Goal: Task Accomplishment & Management: Manage account settings

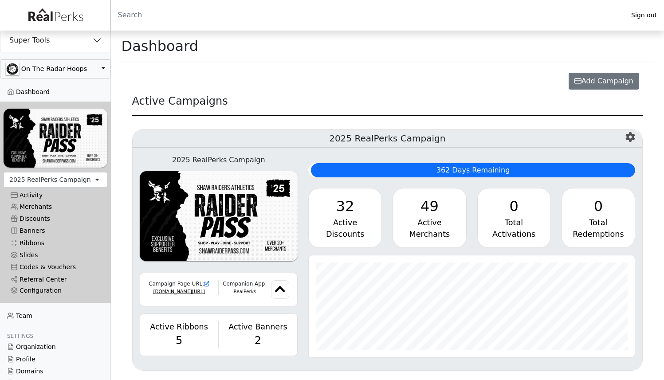
scroll to position [102, 326]
click at [43, 67] on button "button" at bounding box center [55, 68] width 111 height 19
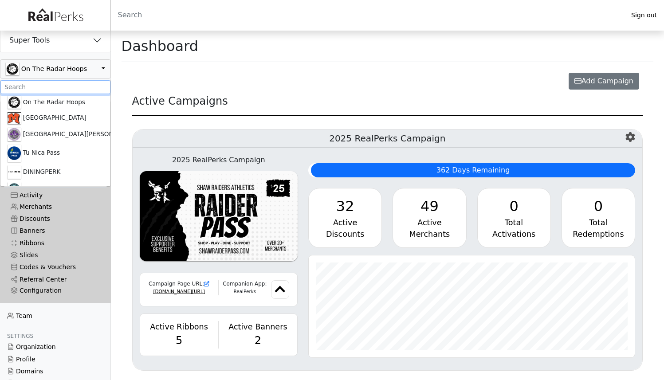
click at [46, 84] on input ".form-control-sm" at bounding box center [55, 87] width 110 height 14
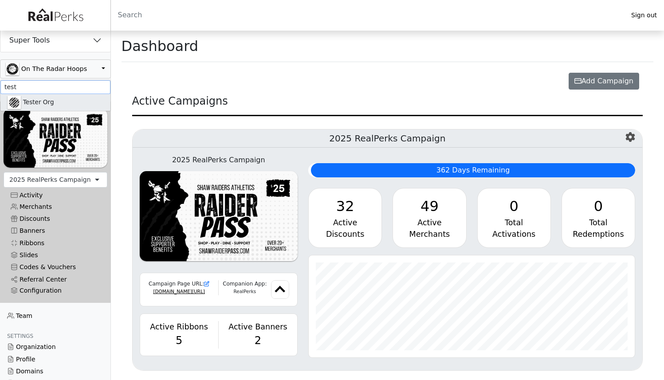
type input "test"
click at [47, 100] on link "Tester Org" at bounding box center [55, 102] width 110 height 17
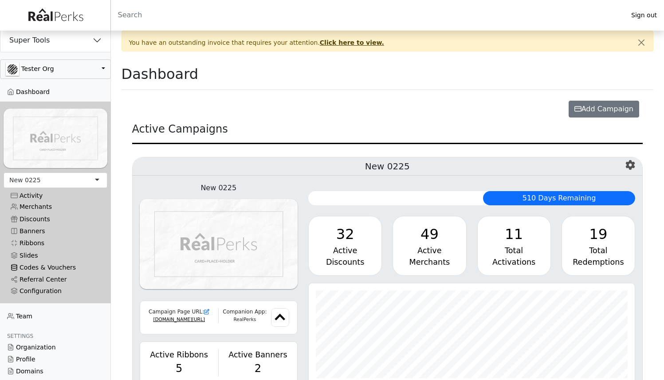
scroll to position [102, 326]
click at [57, 264] on link "Codes & Vouchers" at bounding box center [56, 268] width 104 height 12
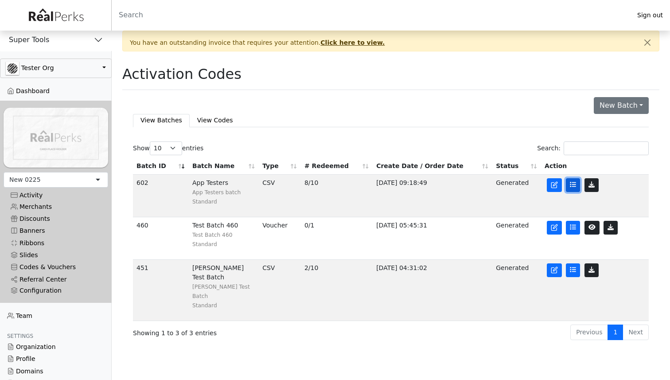
click at [578, 186] on link at bounding box center [573, 185] width 14 height 14
click at [579, 190] on link at bounding box center [573, 185] width 14 height 14
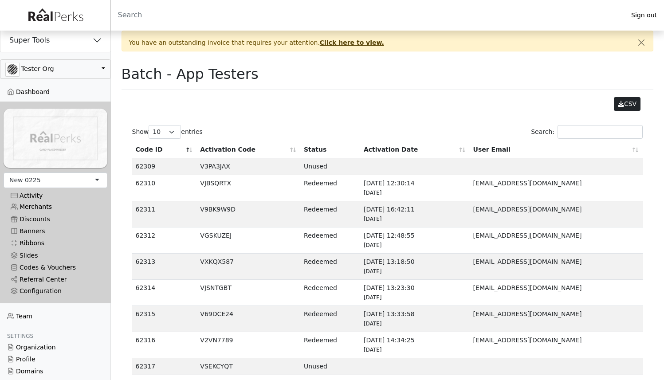
click at [418, 215] on td "2024-05-01 16:42:11 1 year ago" at bounding box center [415, 214] width 110 height 26
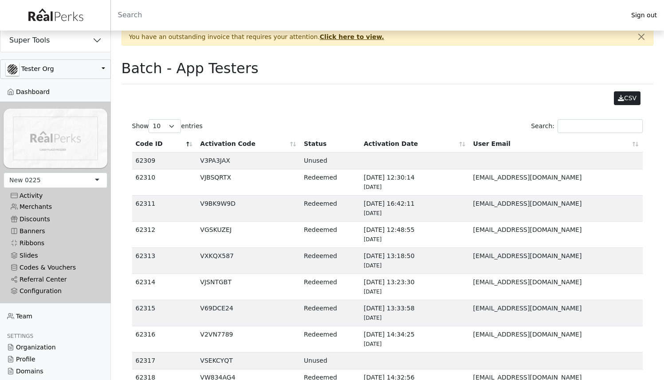
scroll to position [41, 0]
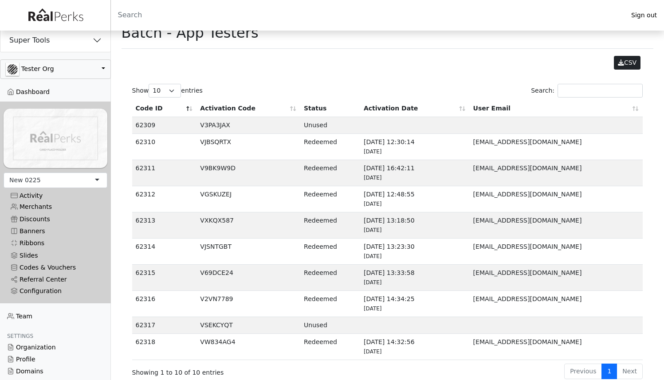
click at [226, 325] on td "VSEKCYQT" at bounding box center [248, 325] width 104 height 17
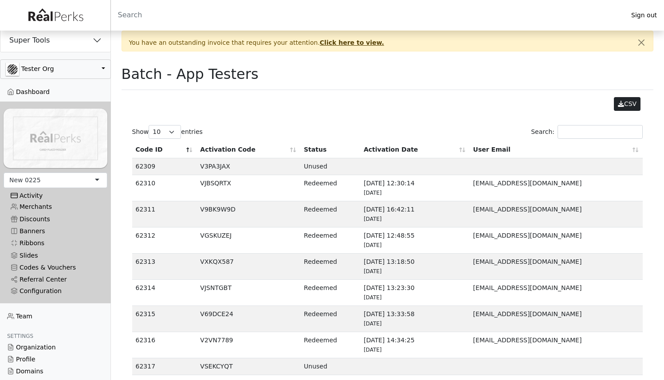
click at [31, 194] on div "Activity" at bounding box center [56, 196] width 90 height 8
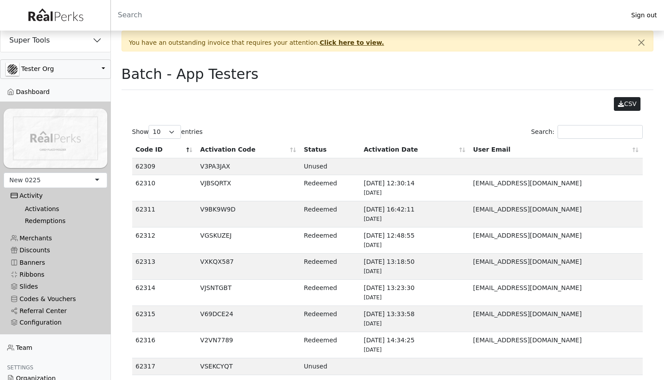
click at [37, 203] on link "Activations" at bounding box center [59, 209] width 82 height 12
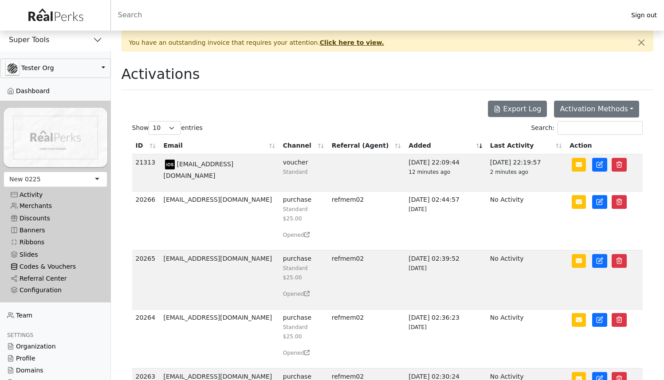
click at [43, 261] on link "Codes & Vouchers" at bounding box center [56, 267] width 104 height 12
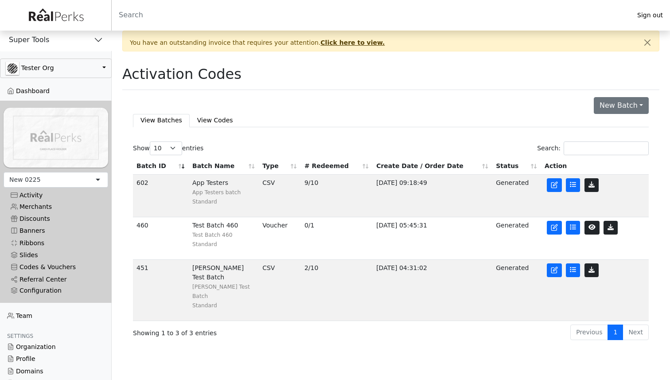
click at [581, 188] on div at bounding box center [595, 185] width 101 height 14
click at [579, 188] on link at bounding box center [573, 185] width 14 height 14
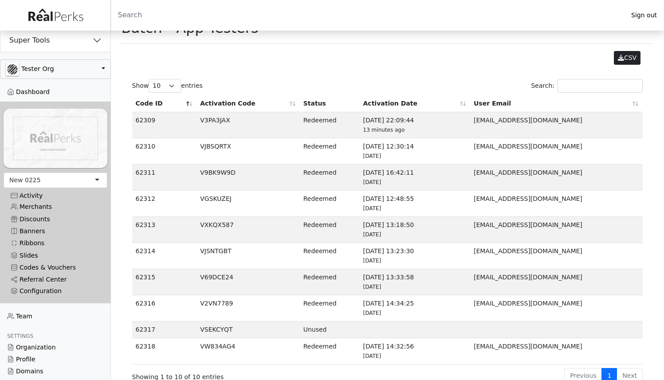
scroll to position [51, 0]
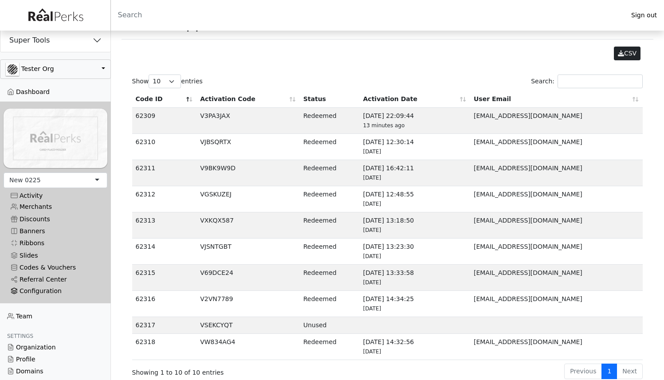
click at [55, 287] on div "Configuration" at bounding box center [56, 291] width 90 height 8
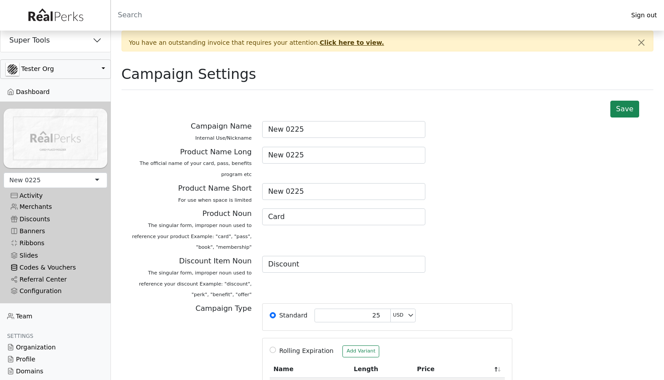
click at [43, 264] on link "Codes & Vouchers" at bounding box center [56, 268] width 104 height 12
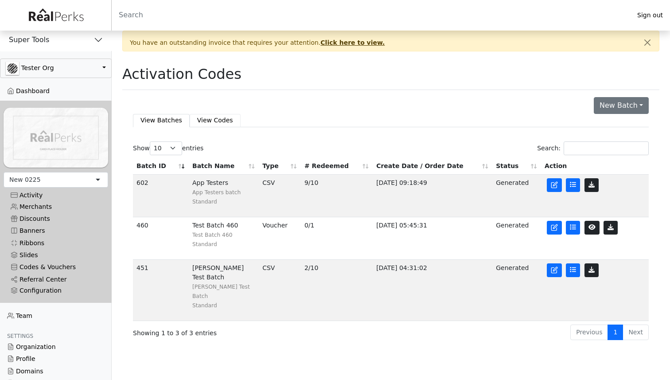
click at [209, 115] on link "View Codes" at bounding box center [215, 120] width 51 height 13
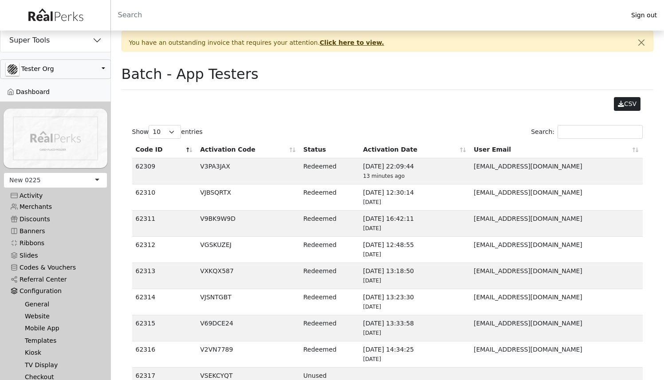
scroll to position [51, 0]
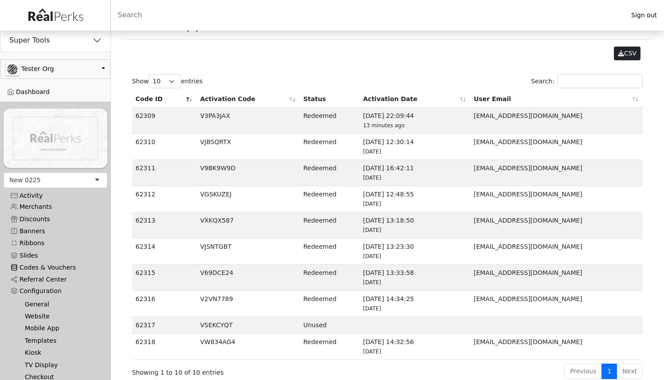
click at [43, 262] on link "Codes & Vouchers" at bounding box center [56, 268] width 104 height 12
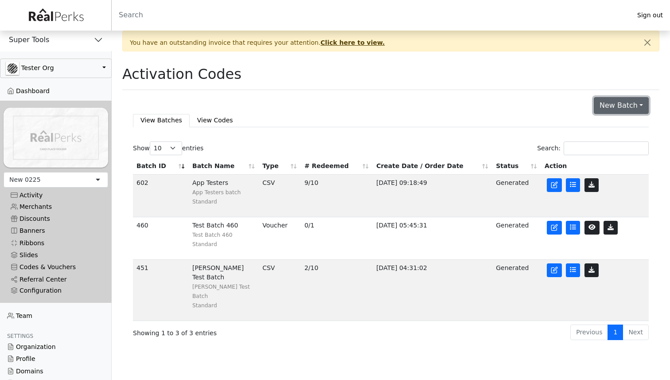
click at [611, 107] on button "New Batch" at bounding box center [621, 105] width 55 height 17
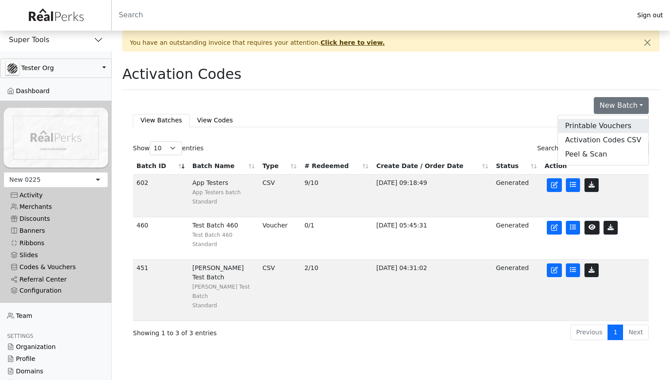
click at [595, 123] on link "Printable Vouchers" at bounding box center [603, 126] width 90 height 14
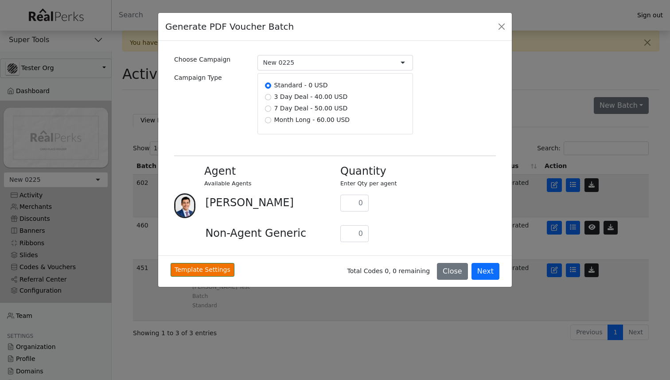
click at [548, 110] on div "Generate PDF Voucher Batch Choose Campaign New 0225 New 0225 Clone1 - Tester Or…" at bounding box center [335, 190] width 670 height 380
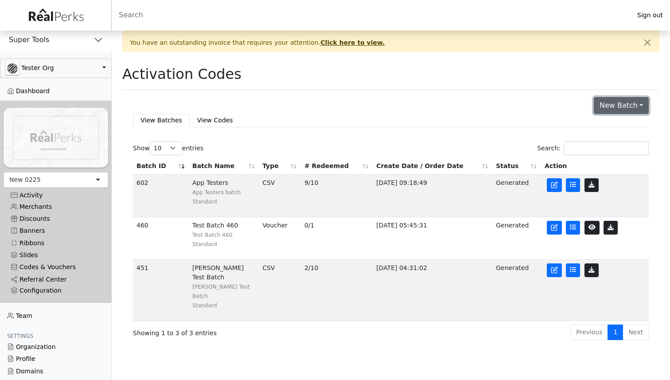
click at [621, 106] on button "New Batch" at bounding box center [621, 105] width 55 height 17
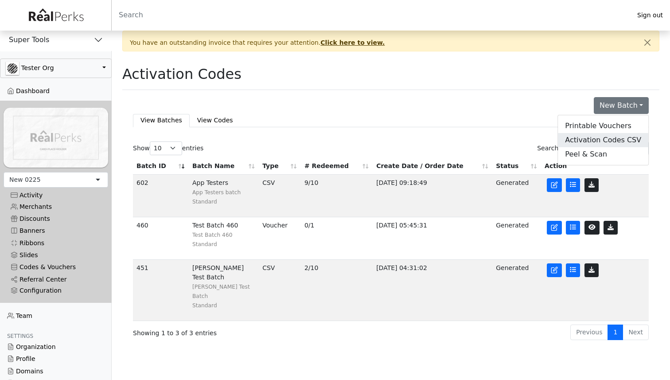
click at [610, 140] on link "Activation Codes CSV" at bounding box center [603, 140] width 90 height 14
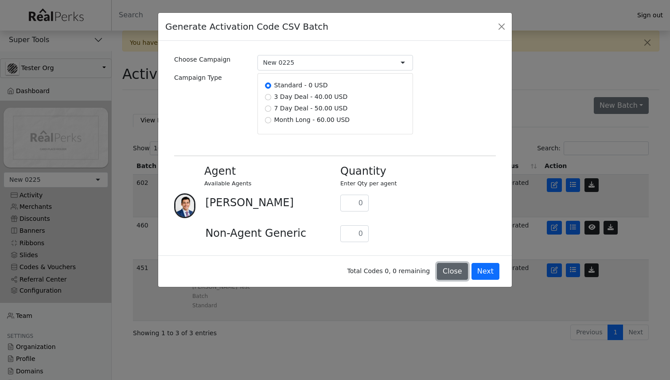
click at [455, 270] on button "Close" at bounding box center [452, 271] width 31 height 17
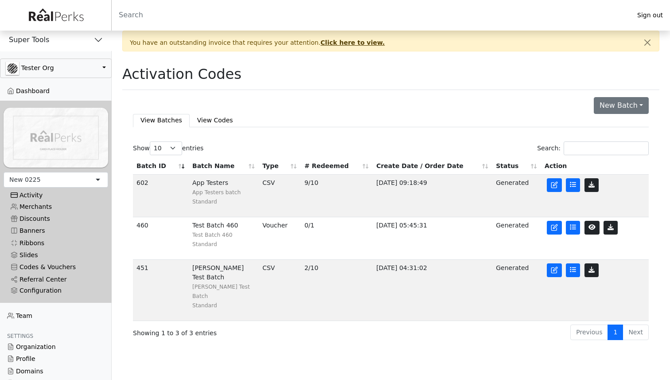
click at [35, 192] on div "Activity" at bounding box center [56, 196] width 90 height 8
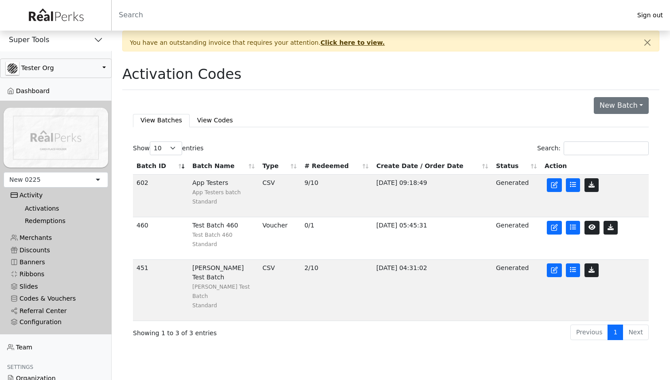
click at [35, 203] on link "Activations" at bounding box center [59, 209] width 83 height 12
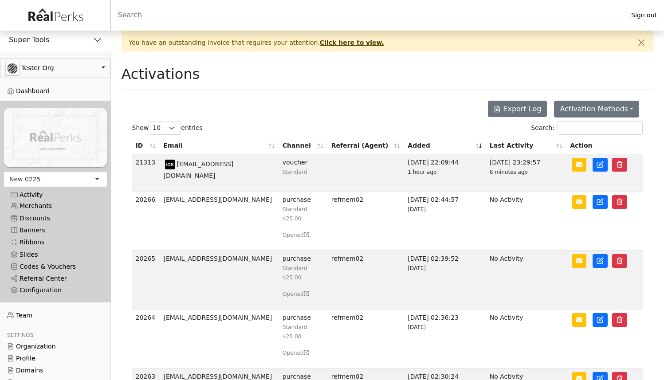
click at [59, 47] on button "Super Tools" at bounding box center [55, 39] width 111 height 23
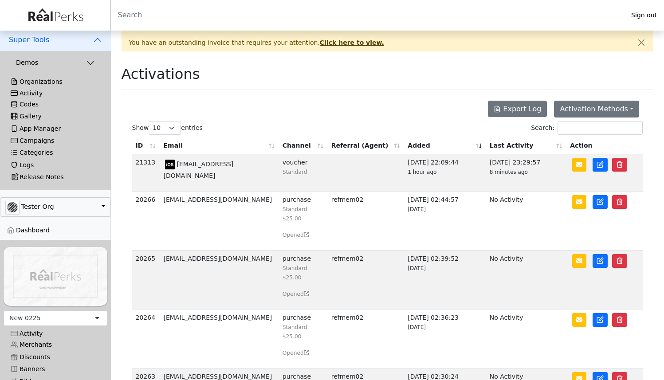
click at [40, 92] on div "Activity" at bounding box center [56, 94] width 90 height 8
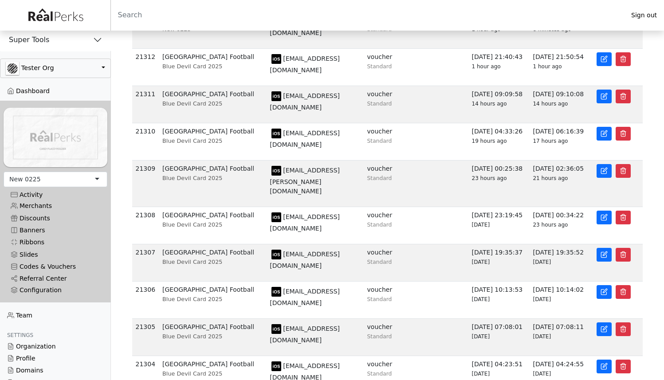
scroll to position [143, 0]
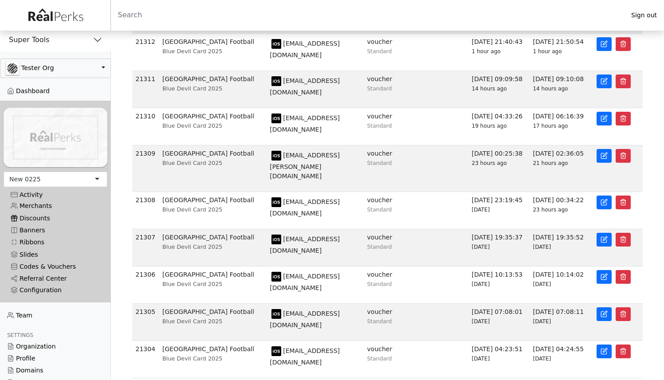
click at [28, 216] on link "Discounts" at bounding box center [56, 218] width 104 height 12
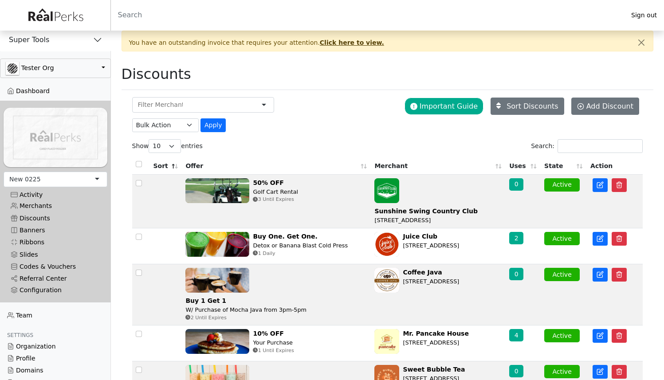
click at [57, 35] on button "Super Tools" at bounding box center [55, 39] width 111 height 23
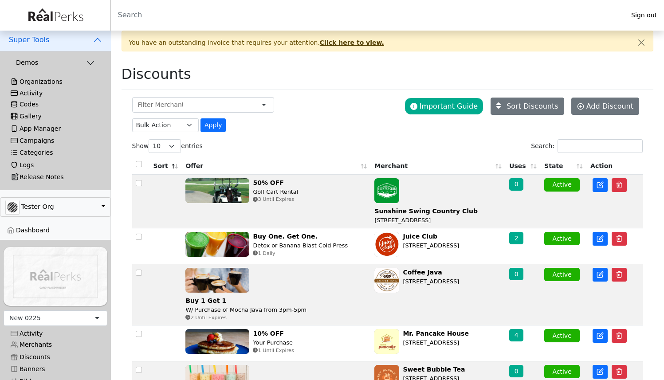
click at [31, 97] on div "Activity Activations Redemptions Emails Issues Log" at bounding box center [56, 93] width 104 height 10
click at [32, 92] on div "Activity" at bounding box center [56, 94] width 90 height 8
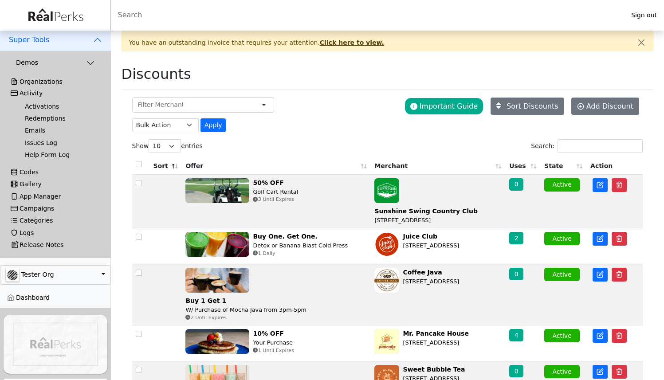
click at [39, 118] on link "Redemptions" at bounding box center [59, 119] width 82 height 12
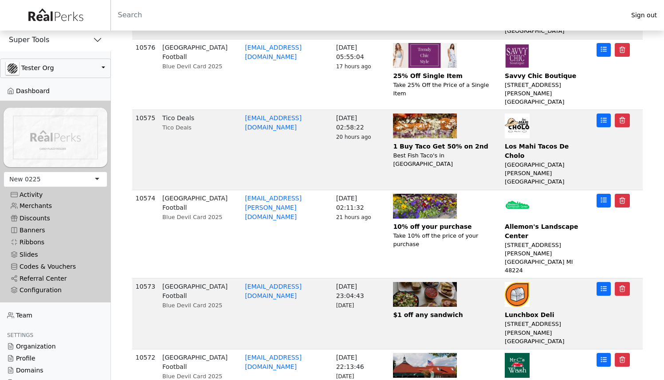
scroll to position [411, 0]
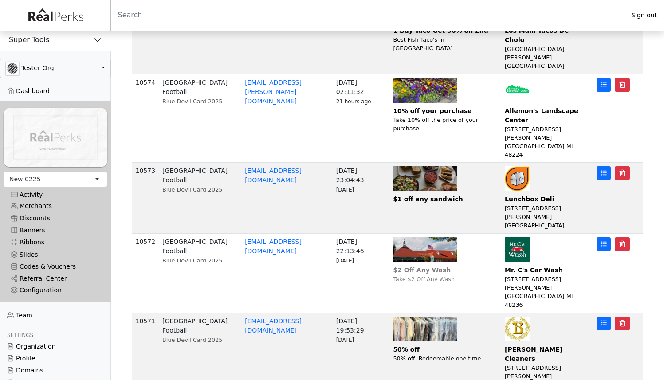
click at [432, 237] on img at bounding box center [425, 249] width 64 height 25
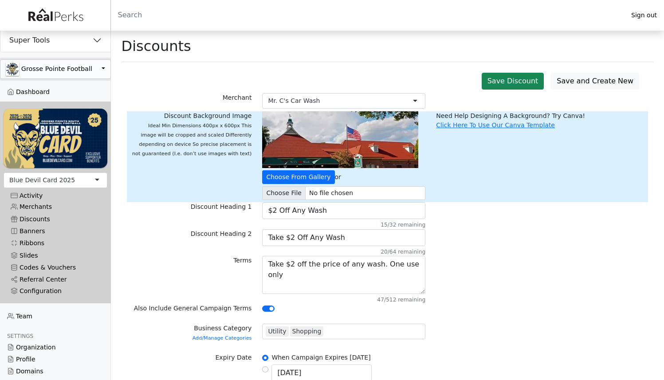
click at [43, 71] on button "Grosse Pointe Football" at bounding box center [55, 69] width 111 height 20
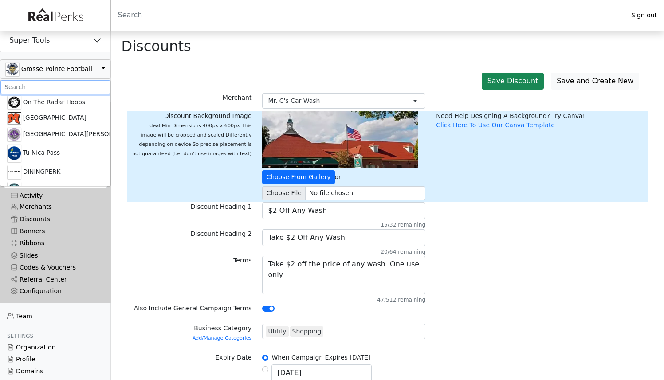
click at [38, 89] on input ".form-control-sm" at bounding box center [55, 87] width 110 height 14
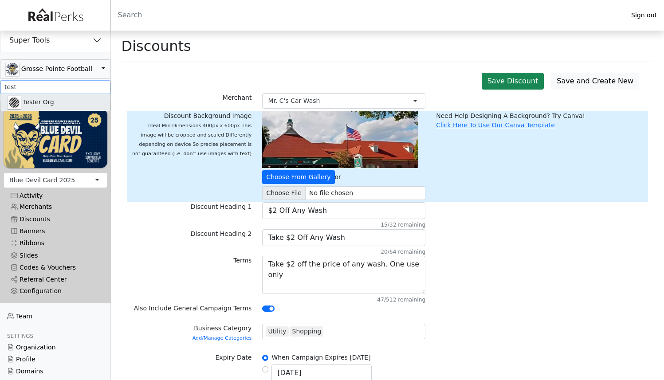
type input "test"
click at [35, 96] on link "Tester Org" at bounding box center [55, 102] width 110 height 17
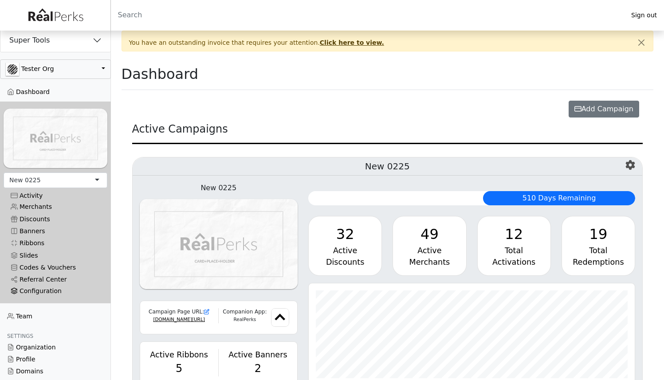
click at [44, 287] on div "Configuration" at bounding box center [56, 291] width 90 height 8
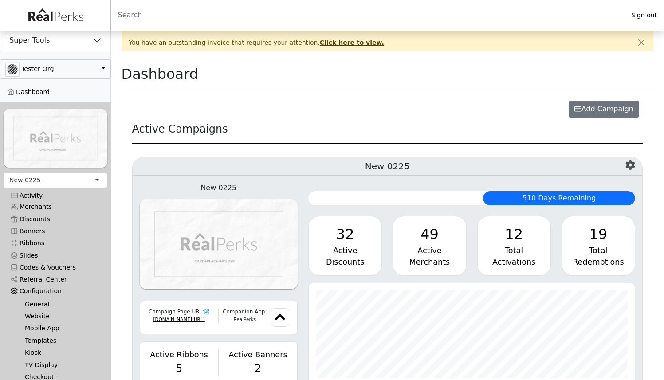
click at [32, 299] on link "General" at bounding box center [59, 304] width 82 height 12
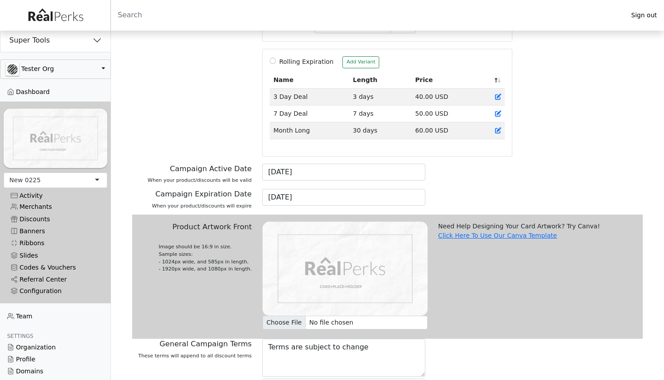
scroll to position [291, 0]
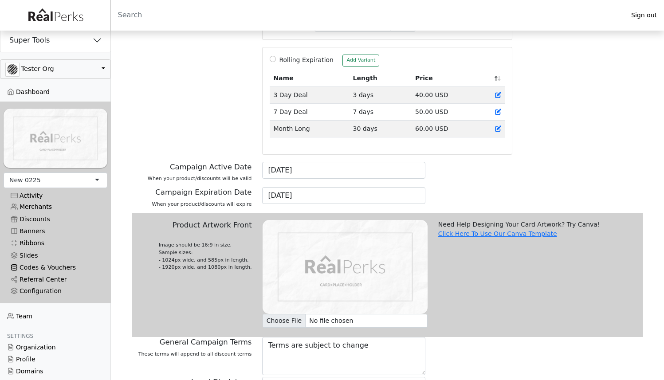
click at [63, 262] on link "Codes & Vouchers" at bounding box center [56, 268] width 104 height 12
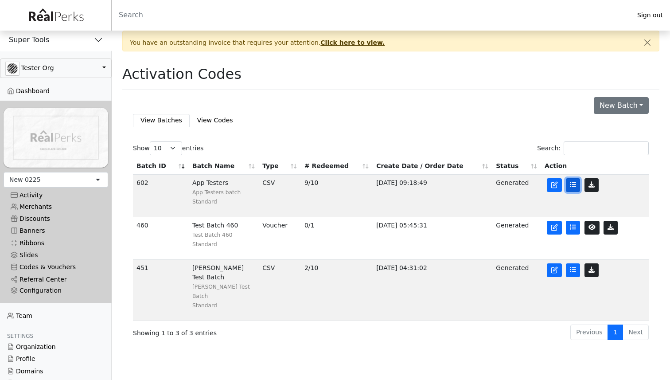
click at [572, 189] on link at bounding box center [573, 185] width 14 height 14
click at [575, 188] on link at bounding box center [573, 185] width 14 height 14
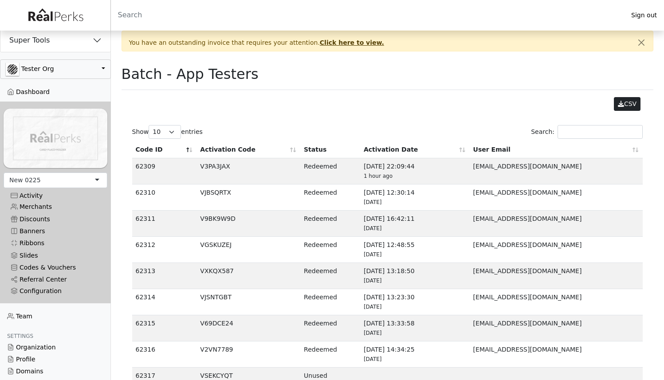
click at [246, 119] on div "CSV Show 10 25 50 100 entries Search: Code ID Activation Code Status Activation…" at bounding box center [387, 263] width 532 height 333
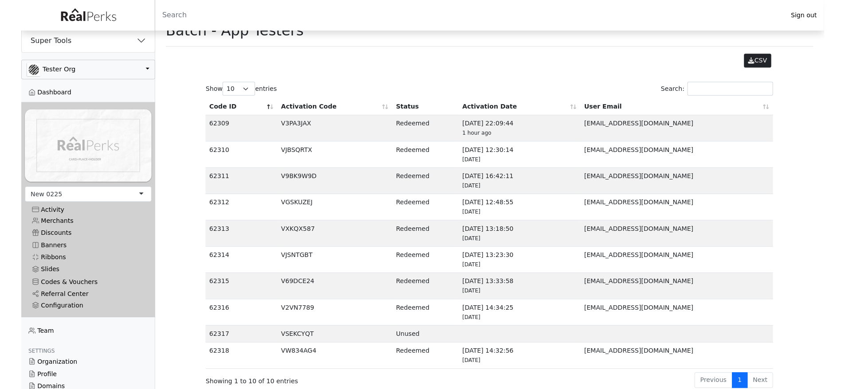
scroll to position [41, 0]
